Goal: Navigation & Orientation: Understand site structure

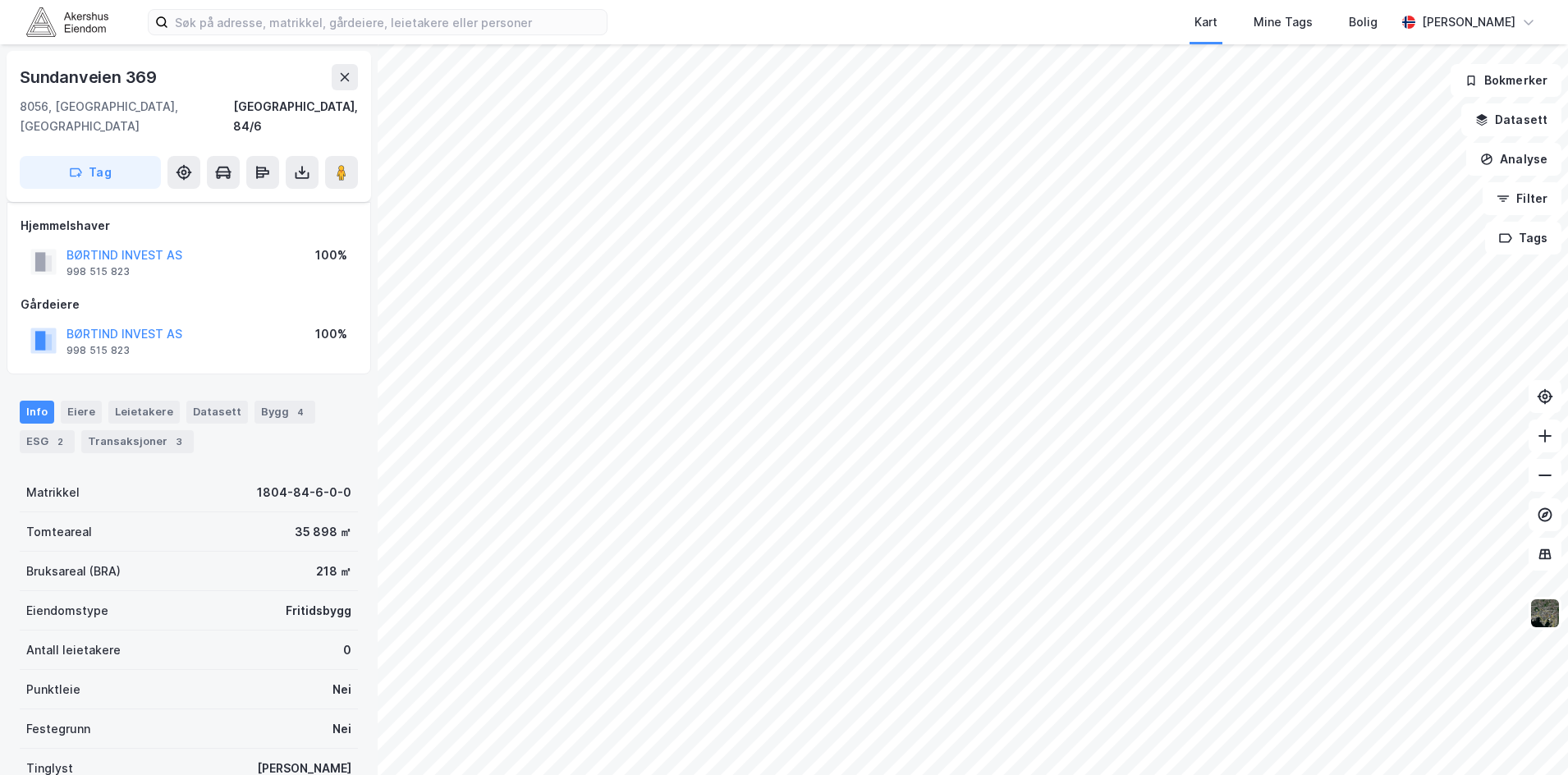
scroll to position [35, 0]
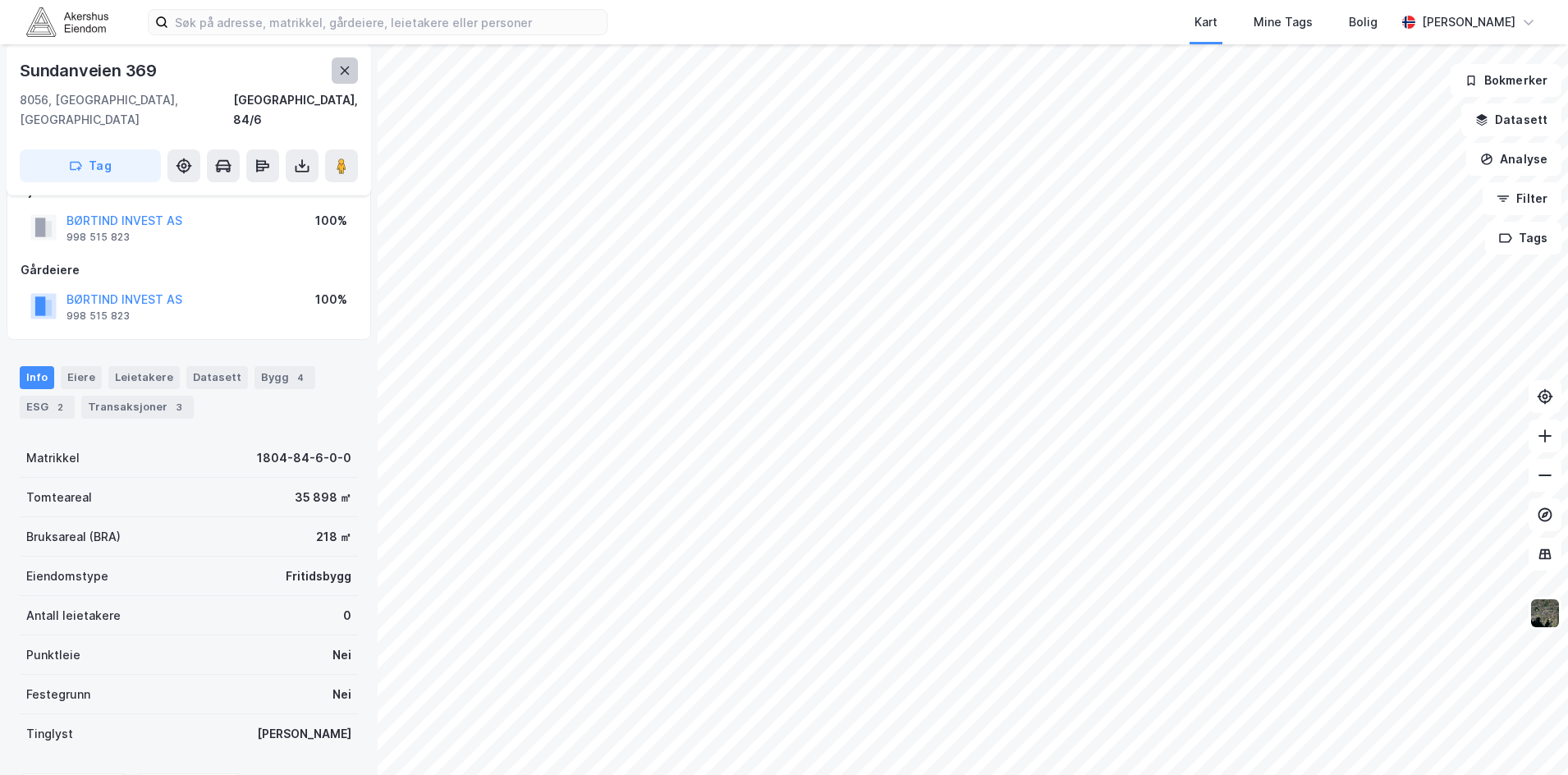
click at [340, 74] on icon at bounding box center [345, 71] width 14 height 14
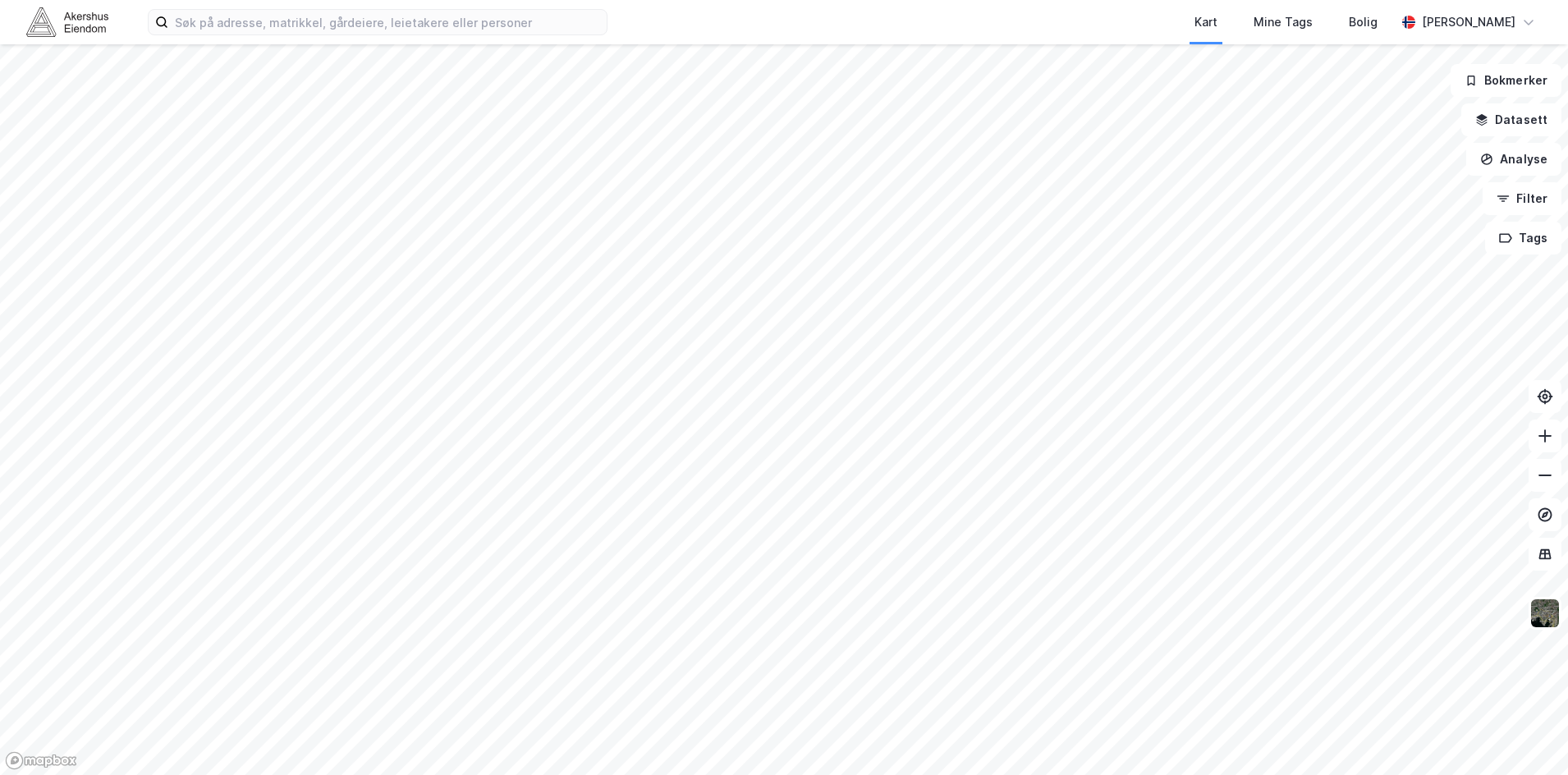
click at [1328, 0] on html "Kart Mine Tags Bolig [PERSON_NAME] Bokmerker Datasett Analyse Filter Tags" at bounding box center [784, 387] width 1568 height 775
click at [1540, 619] on img at bounding box center [1546, 613] width 31 height 31
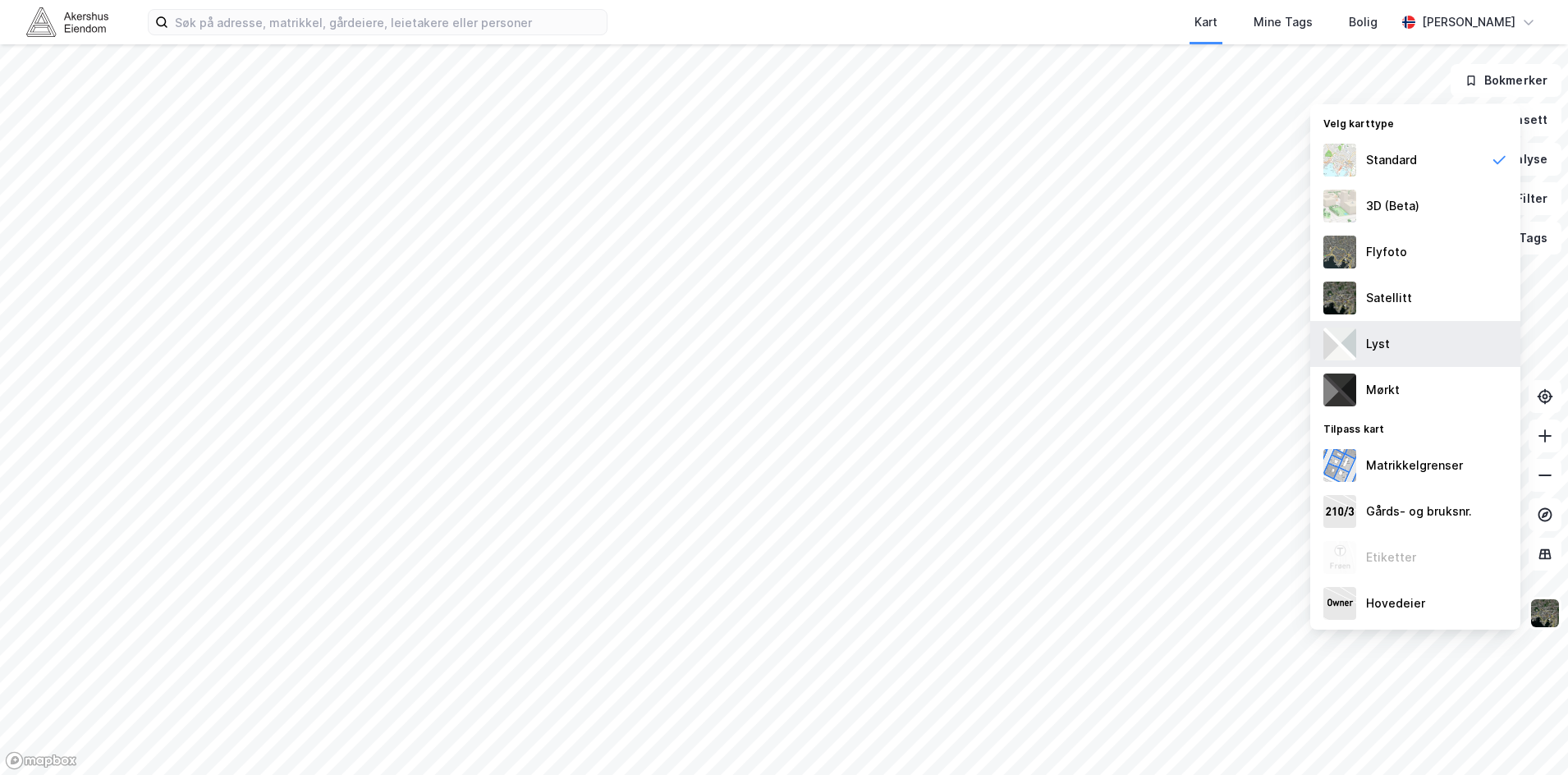
click at [1389, 352] on div "Lyst" at bounding box center [1378, 344] width 24 height 19
